Goal: Information Seeking & Learning: Check status

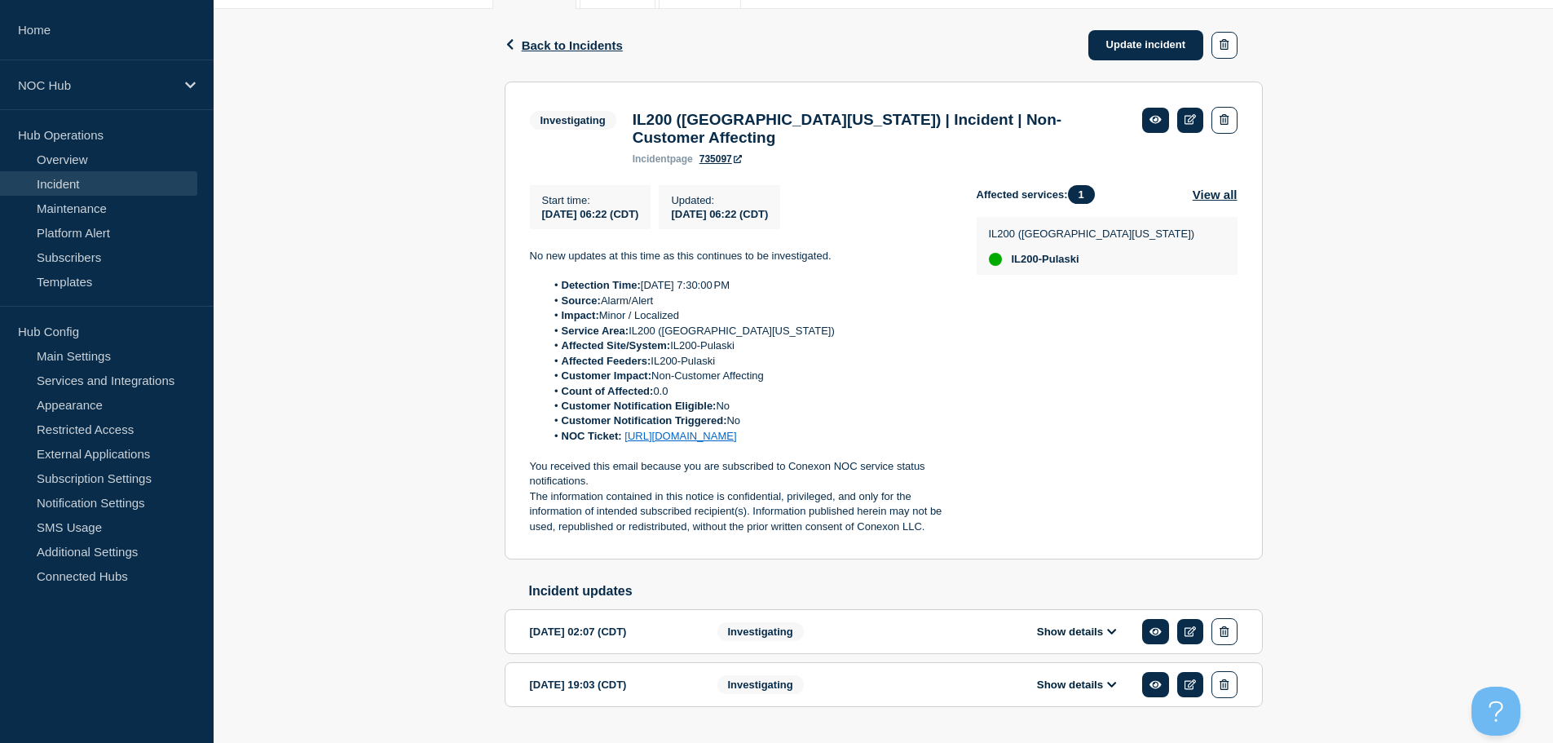
scroll to position [243, 0]
click at [108, 183] on link "Incident" at bounding box center [98, 183] width 197 height 24
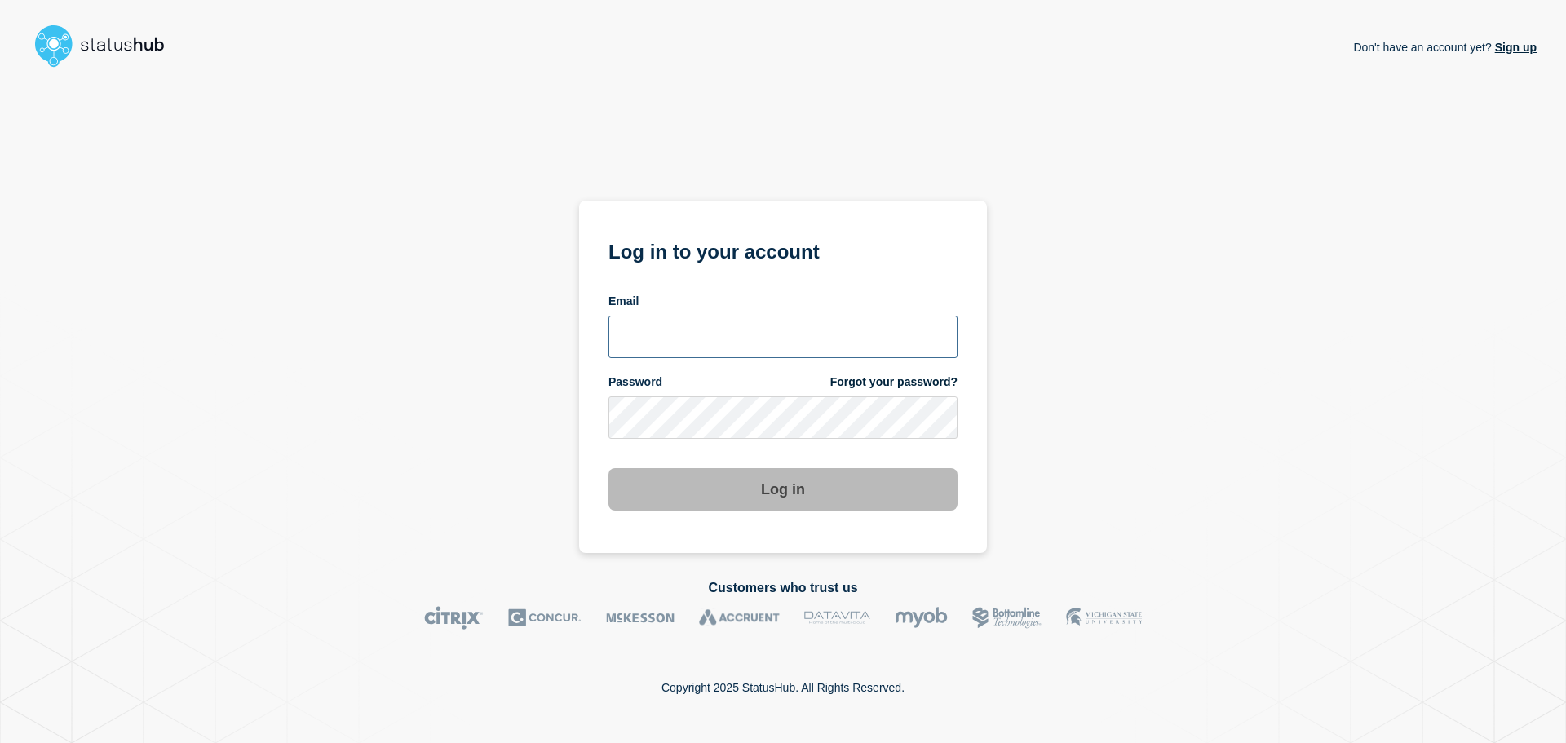
type input "[EMAIL_ADDRESS][DOMAIN_NAME]"
click at [701, 478] on button "Log in" at bounding box center [782, 489] width 349 height 42
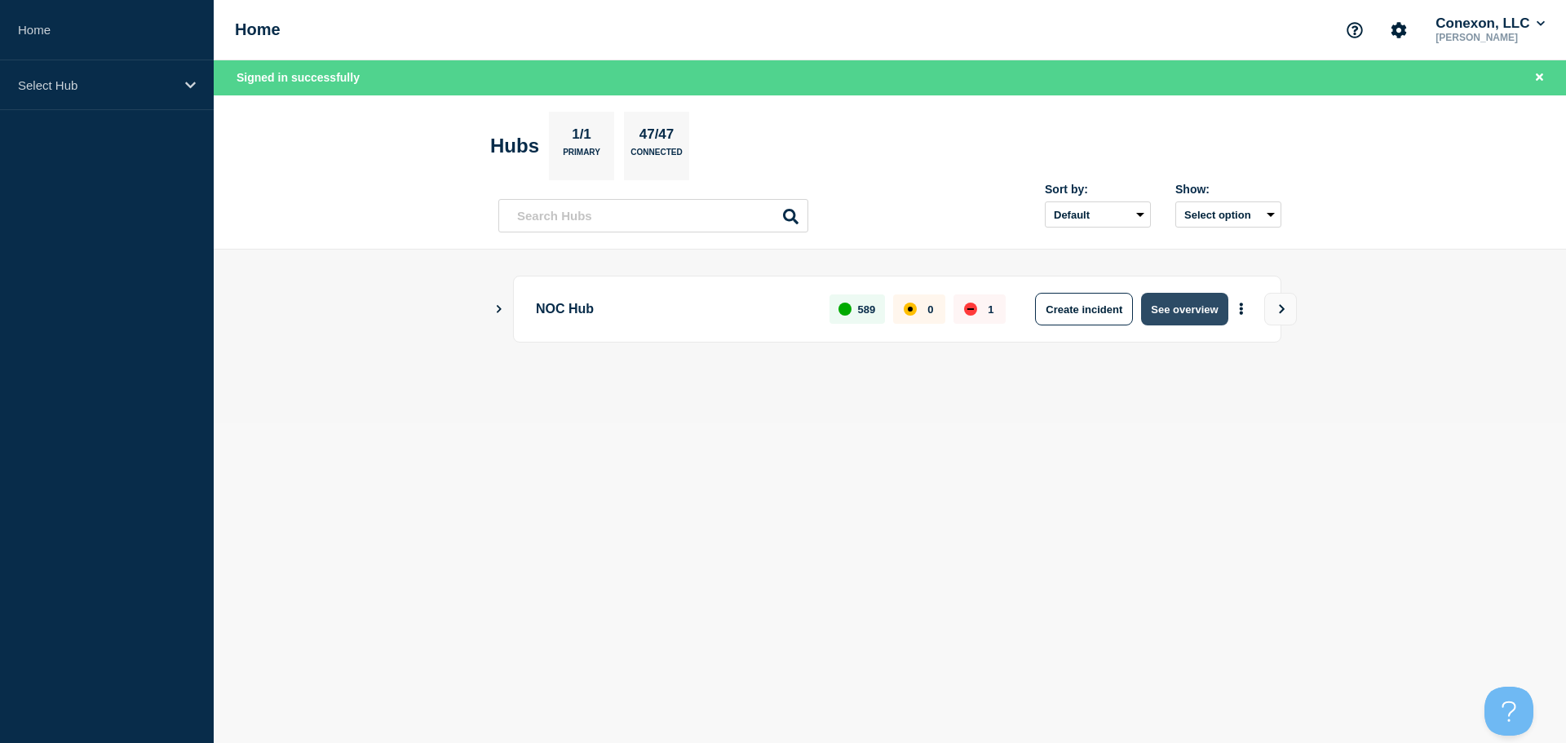
click at [1182, 299] on button "See overview" at bounding box center [1184, 309] width 86 height 33
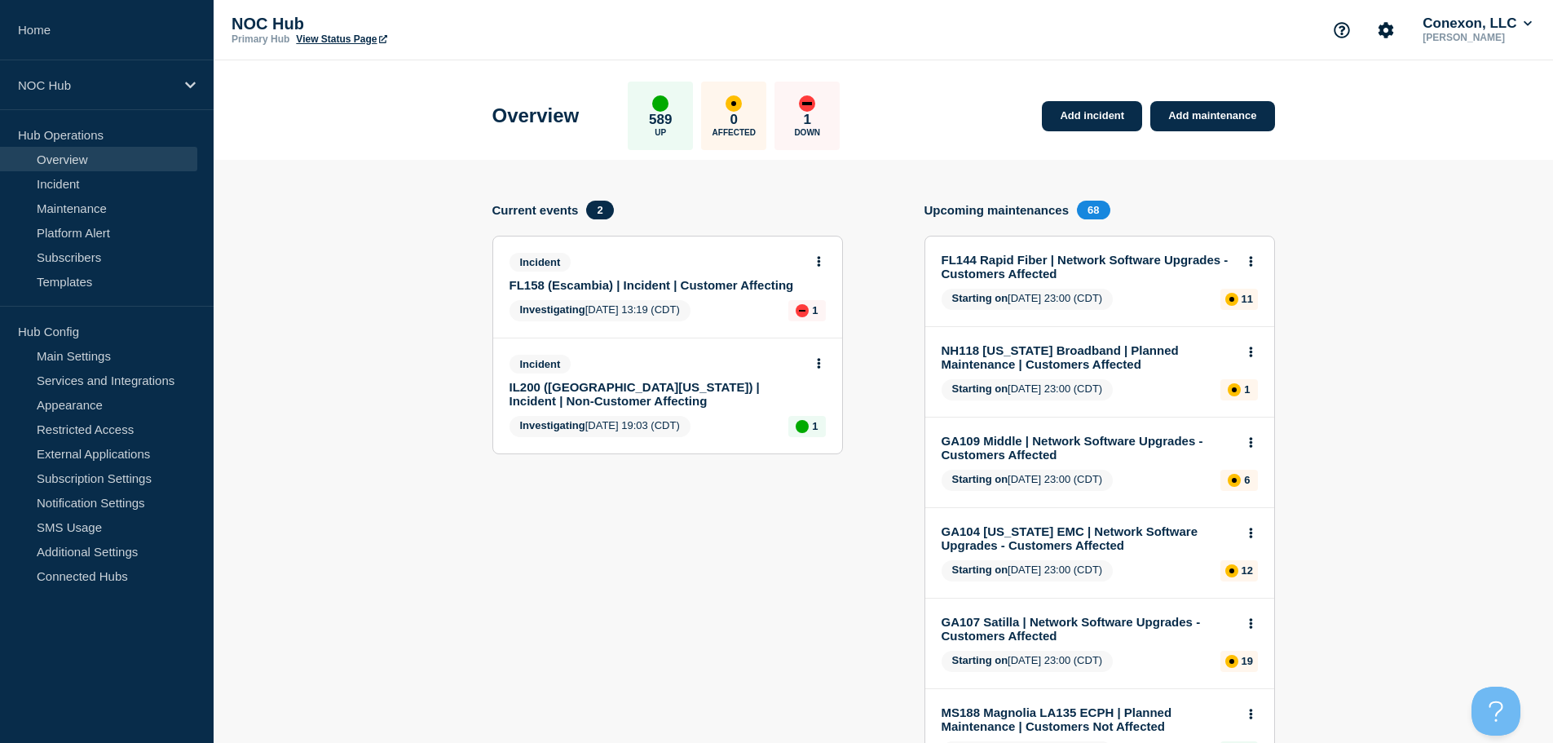
click at [617, 281] on link "FL158 (Escambia) | Incident | Customer Affecting" at bounding box center [657, 285] width 294 height 14
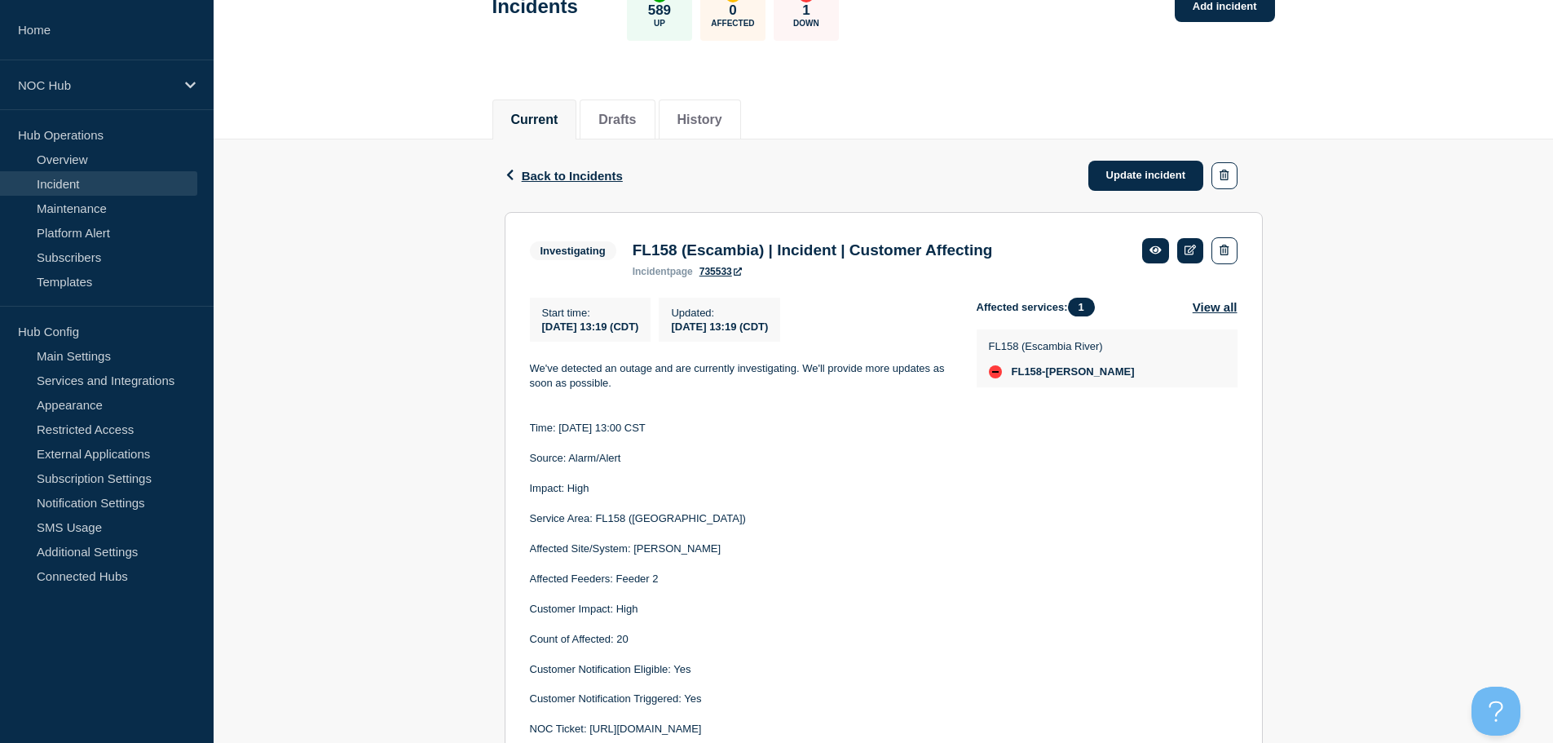
scroll to position [188, 0]
